Goal: Find contact information: Find contact information

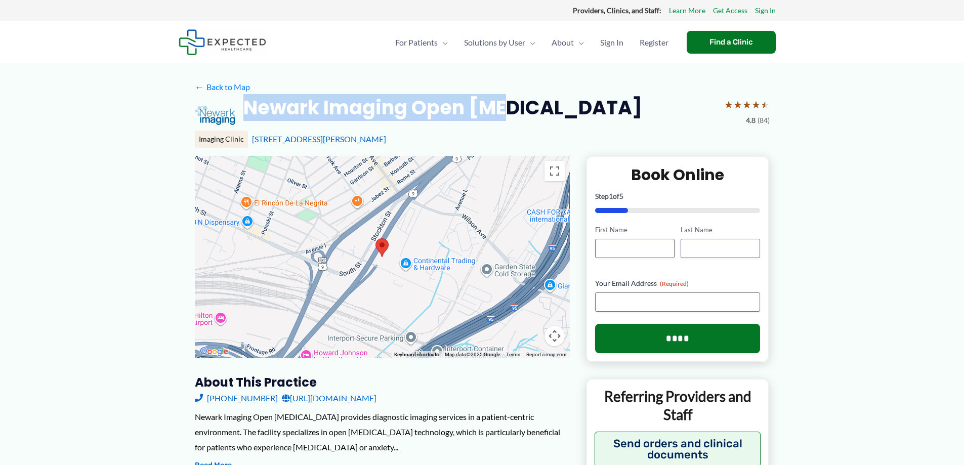
drag, startPoint x: 290, startPoint y: 104, endPoint x: 510, endPoint y: 108, distance: 220.1
click at [511, 109] on div "Newark Imaging Open [MEDICAL_DATA] ★ ★ ★ ★ ★ 4.8 (84)" at bounding box center [482, 115] width 575 height 40
click at [510, 106] on div "Newark Imaging Open [MEDICAL_DATA] ★ ★ ★ ★ ★ 4.8 (84)" at bounding box center [482, 115] width 575 height 40
drag, startPoint x: 520, startPoint y: 103, endPoint x: 238, endPoint y: 106, distance: 281.3
click at [238, 106] on div "Newark Imaging Open [MEDICAL_DATA] ★ ★ ★ ★ ★ 4.8 (84)" at bounding box center [482, 115] width 575 height 40
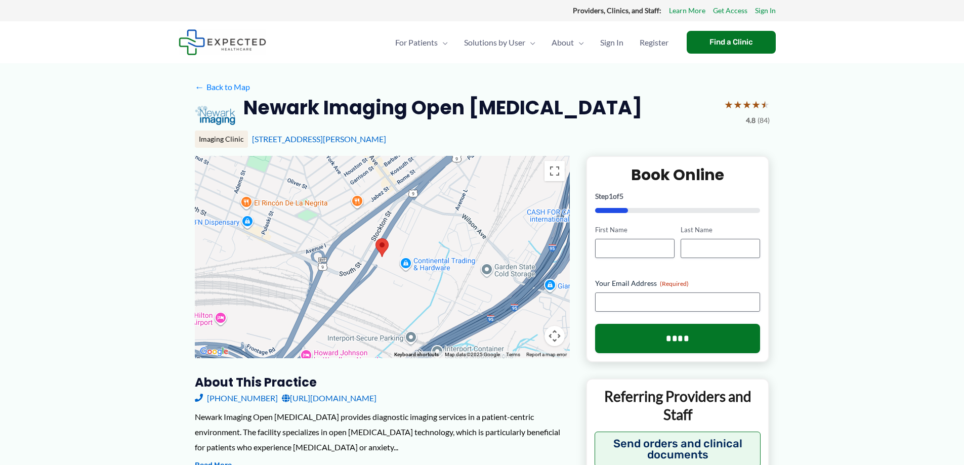
drag, startPoint x: 217, startPoint y: 397, endPoint x: 219, endPoint y: 439, distance: 42.0
drag, startPoint x: 188, startPoint y: 398, endPoint x: 261, endPoint y: 398, distance: 72.8
copy link "[PHONE_NUMBER]"
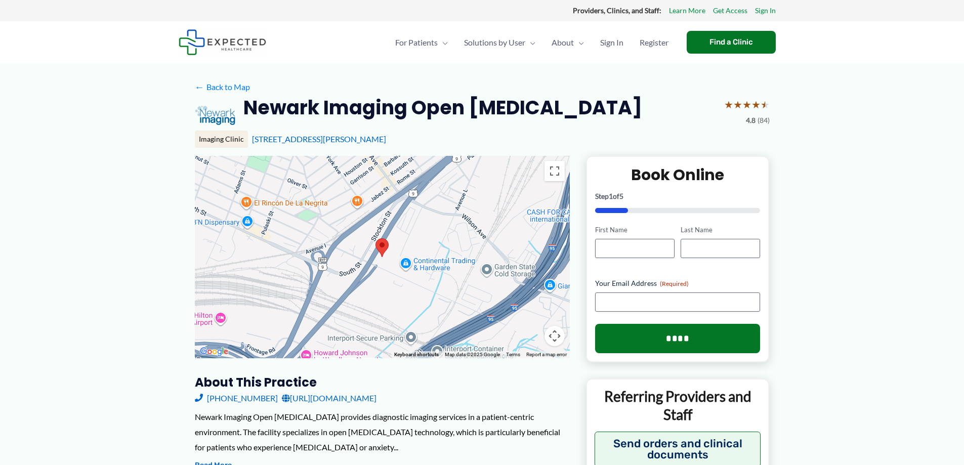
drag, startPoint x: 405, startPoint y: 139, endPoint x: 248, endPoint y: 141, distance: 156.8
click at [248, 141] on div "Imaging Clinic [STREET_ADDRESS][PERSON_NAME]" at bounding box center [482, 139] width 575 height 17
copy link "[STREET_ADDRESS][PERSON_NAME]"
